Goal: Complete application form

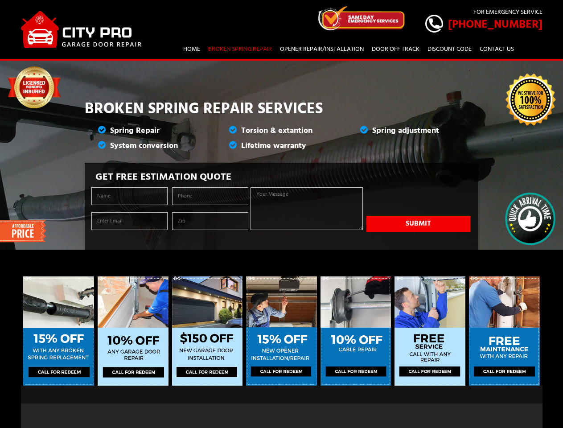
click at [383, 18] on img at bounding box center [361, 18] width 89 height 24
click at [210, 196] on input "tel" at bounding box center [210, 196] width 76 height 18
click at [418, 224] on button "Submit" at bounding box center [419, 224] width 104 height 16
